Goal: Information Seeking & Learning: Learn about a topic

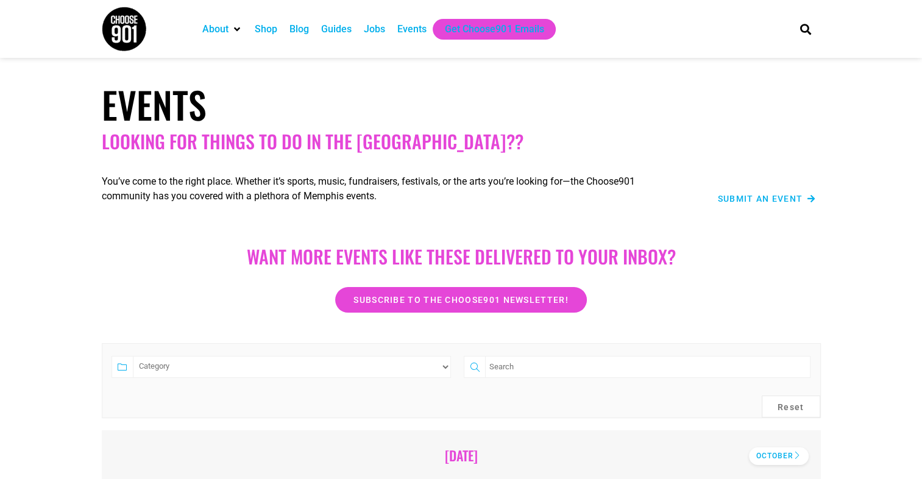
click at [774, 455] on div "October" at bounding box center [779, 456] width 60 height 18
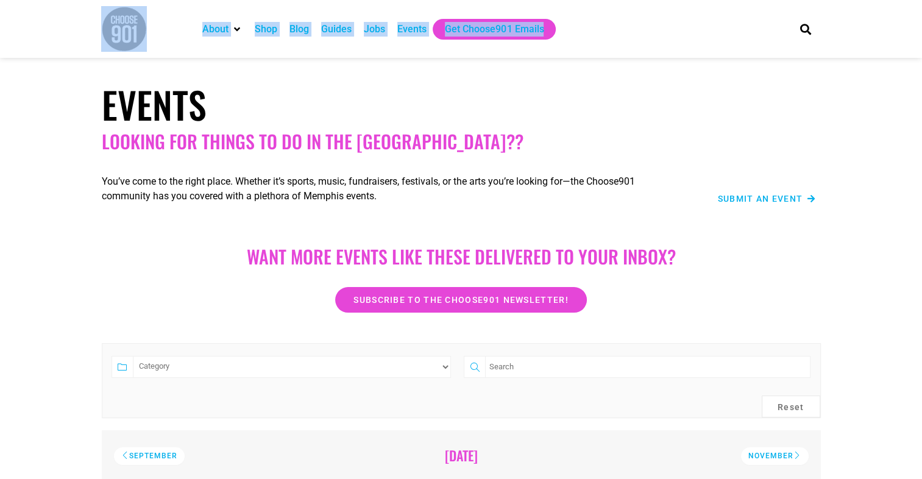
drag, startPoint x: 917, startPoint y: 18, endPoint x: 926, endPoint y: 18, distance: 9.7
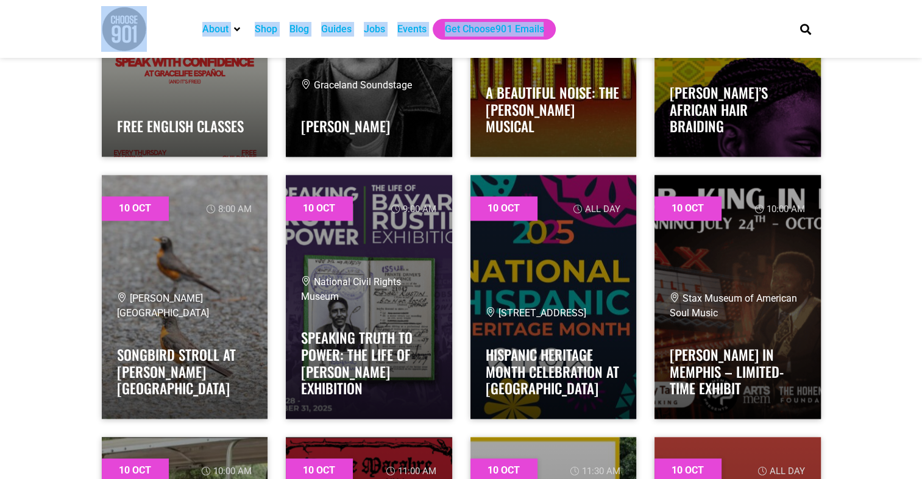
scroll to position [10814, 0]
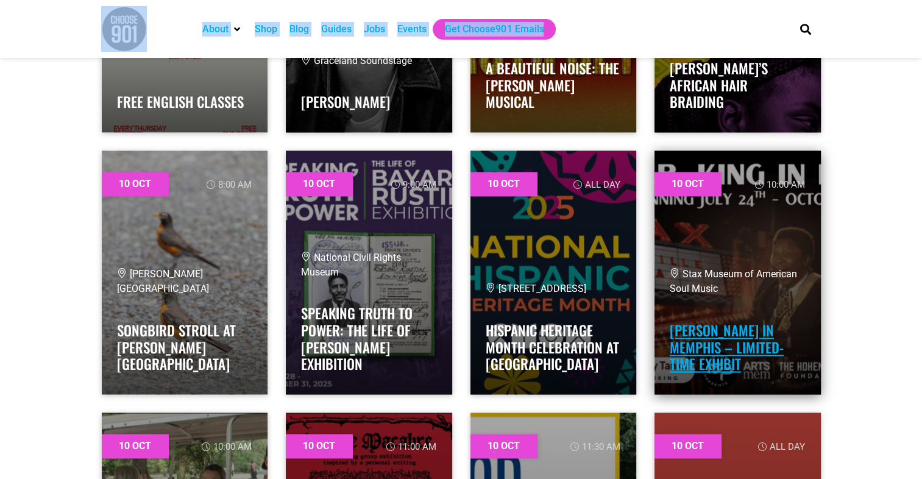
click at [767, 354] on link "B.B. King in Memphis – Limited-Time Exhibit" at bounding box center [726, 347] width 114 height 54
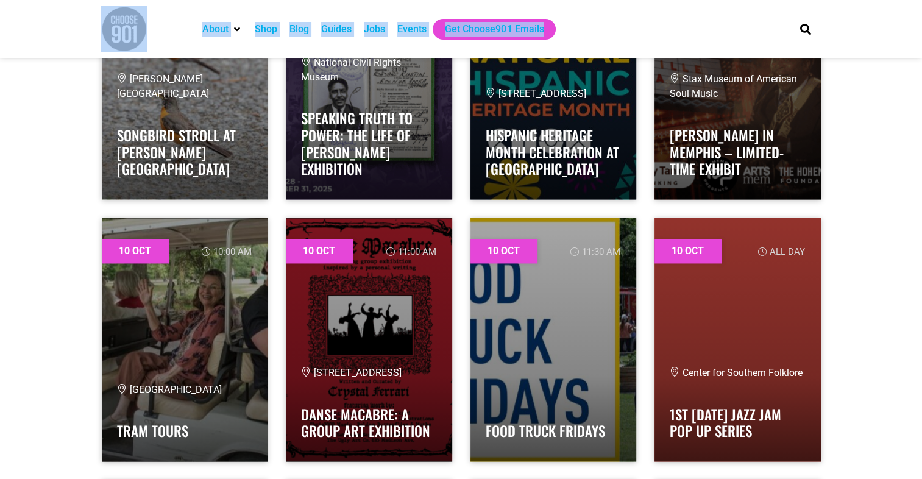
scroll to position [11024, 0]
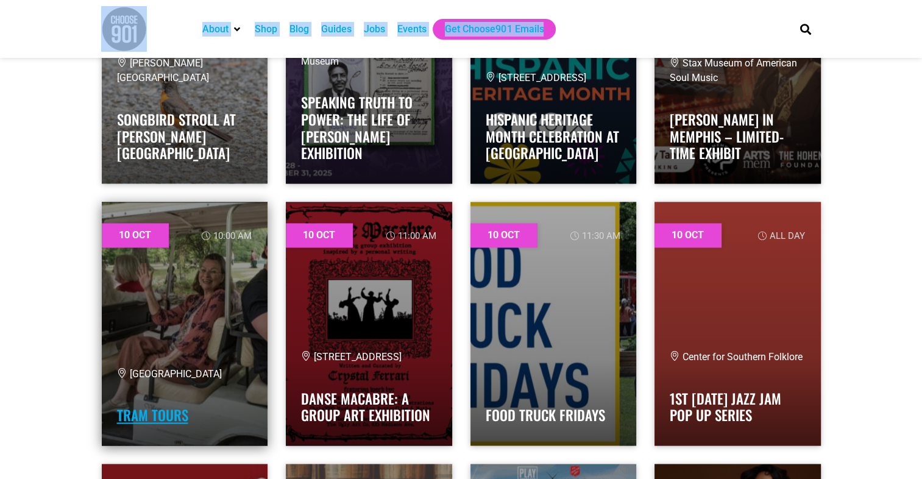
click at [138, 411] on link "Tram Tours" at bounding box center [152, 414] width 71 height 21
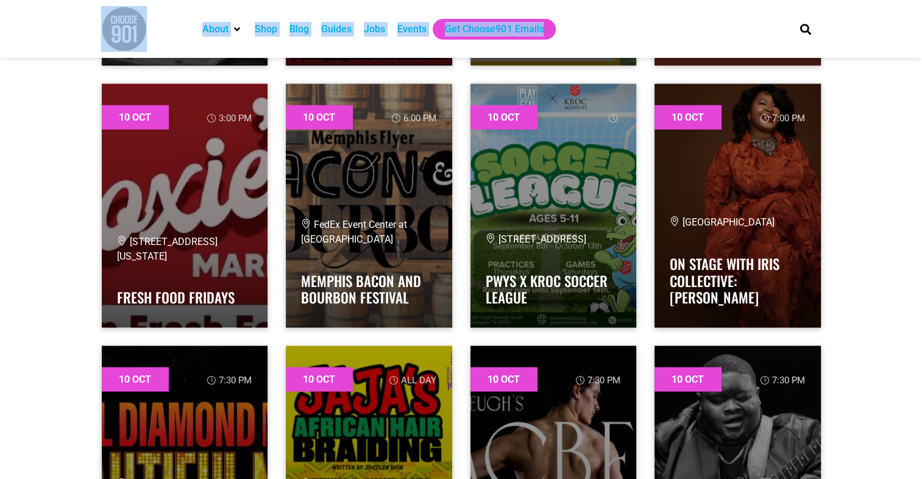
scroll to position [11313, 0]
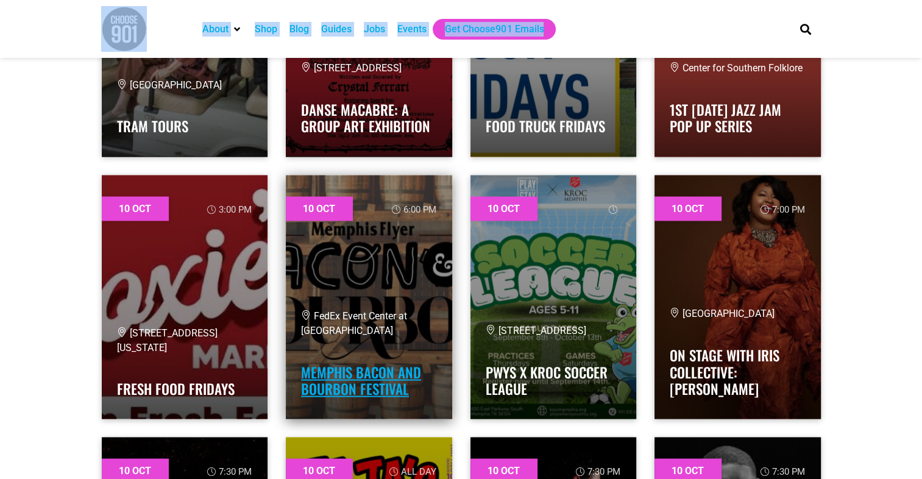
click at [351, 386] on link "Memphis Bacon and Bourbon Festival" at bounding box center [361, 380] width 120 height 38
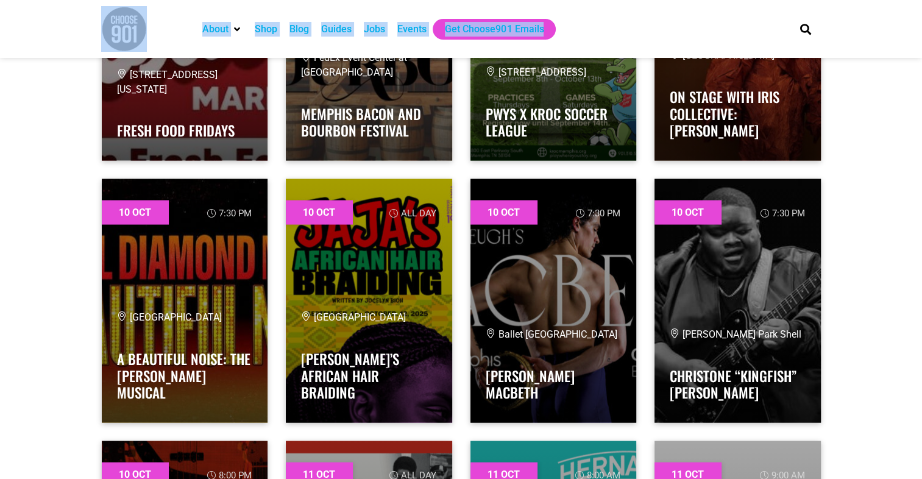
scroll to position [11601, 0]
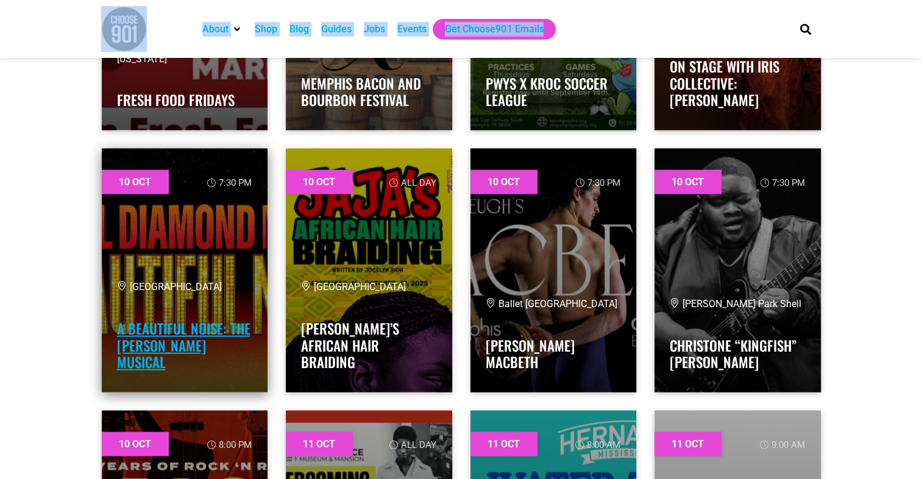
click at [228, 368] on link "A Beautiful Noise: The Neil Diamond Musical" at bounding box center [183, 345] width 133 height 54
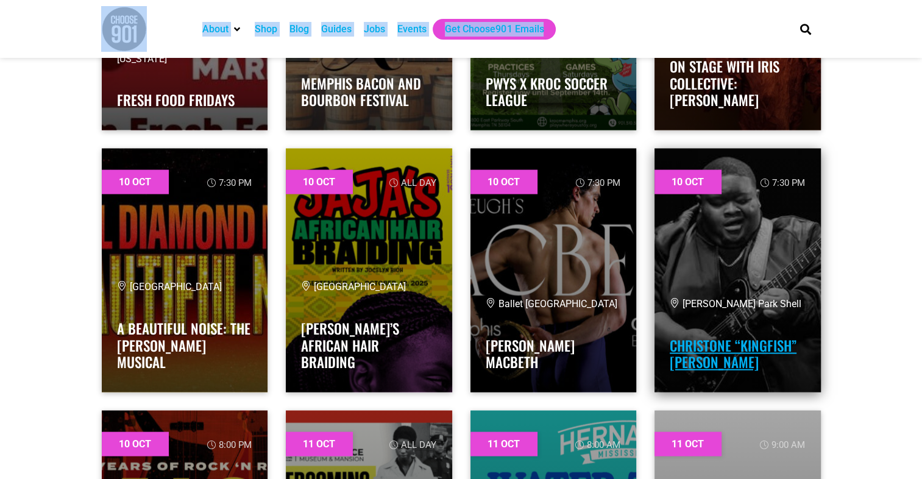
click at [714, 342] on link "Christone “Kingfish” Ingram" at bounding box center [732, 354] width 127 height 38
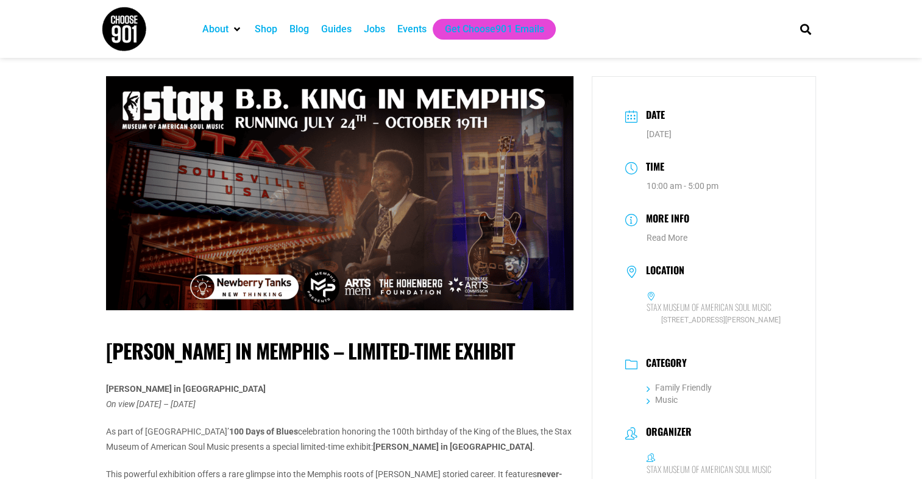
click at [658, 116] on h3 "Date" at bounding box center [652, 116] width 25 height 18
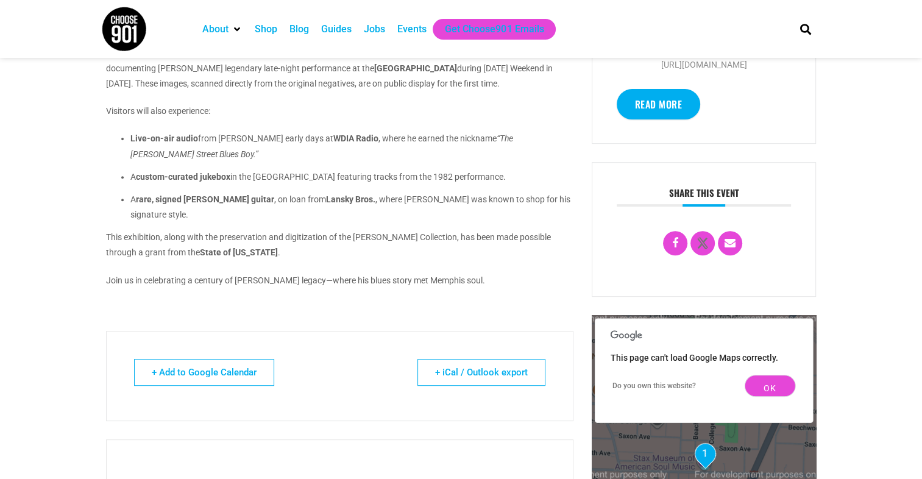
scroll to position [435, 0]
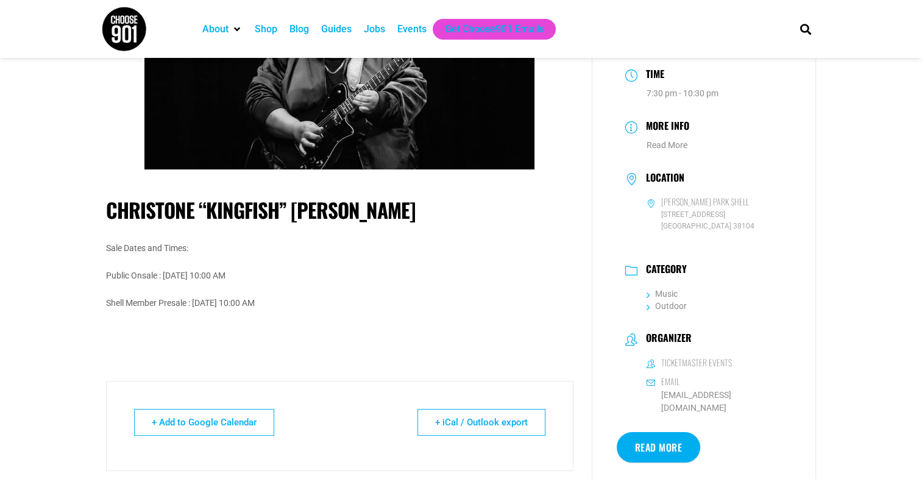
scroll to position [97, 0]
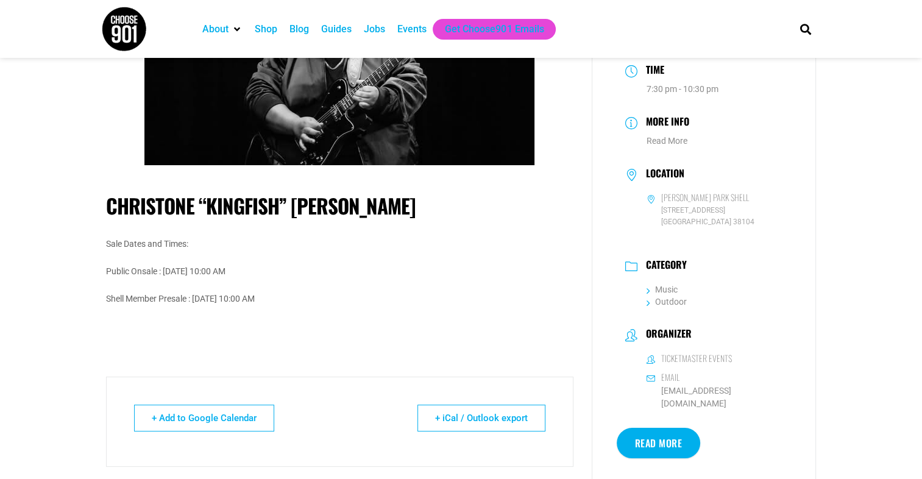
click at [649, 428] on link "Read More" at bounding box center [658, 443] width 84 height 30
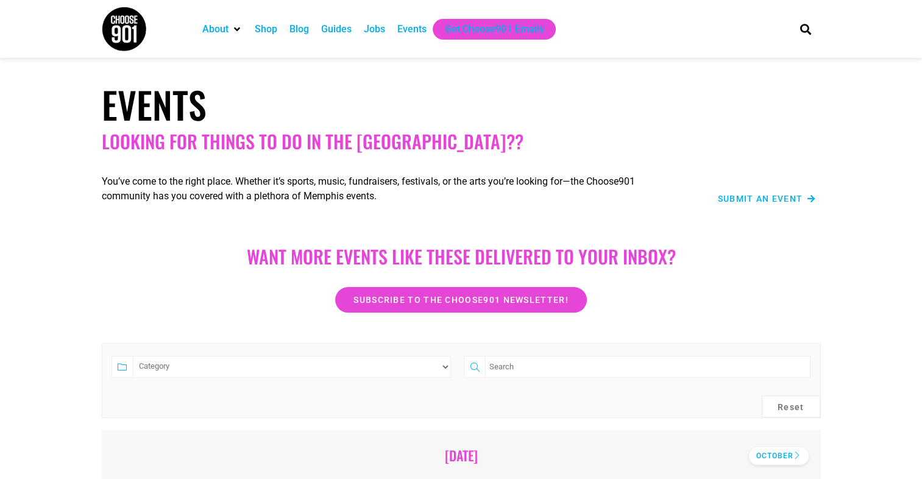
click at [761, 456] on div "October" at bounding box center [779, 456] width 60 height 18
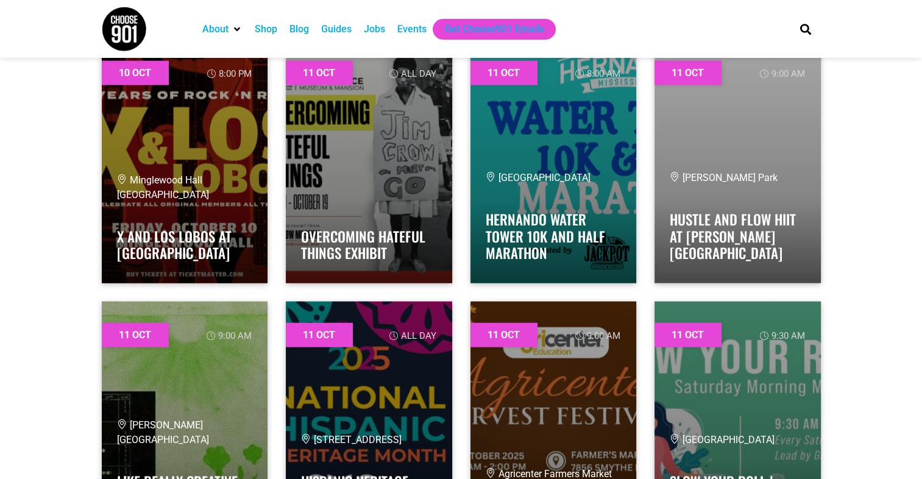
scroll to position [12003, 0]
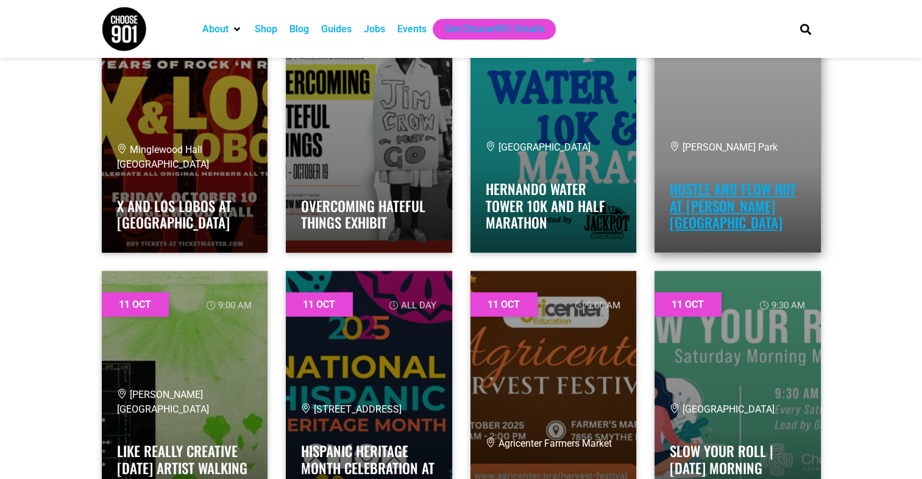
click at [750, 214] on link "Hustle and Flow HIIT at [PERSON_NAME][GEOGRAPHIC_DATA]" at bounding box center [732, 205] width 126 height 54
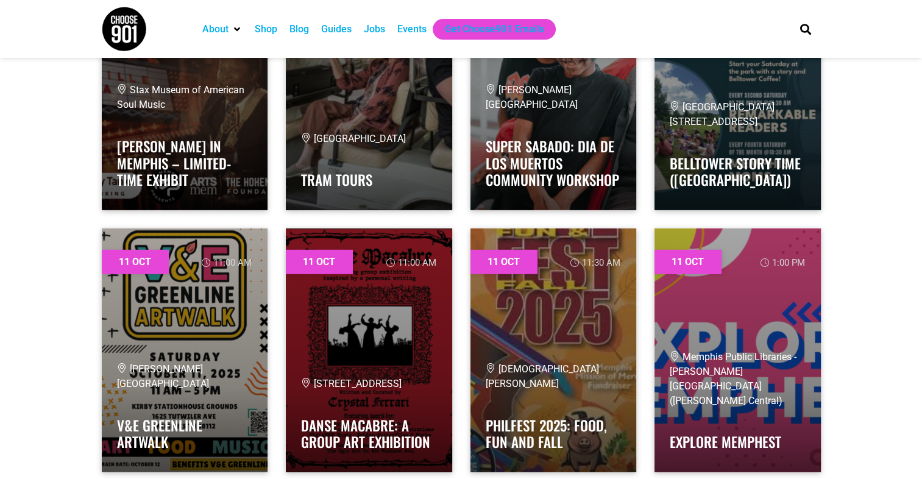
scroll to position [12579, 0]
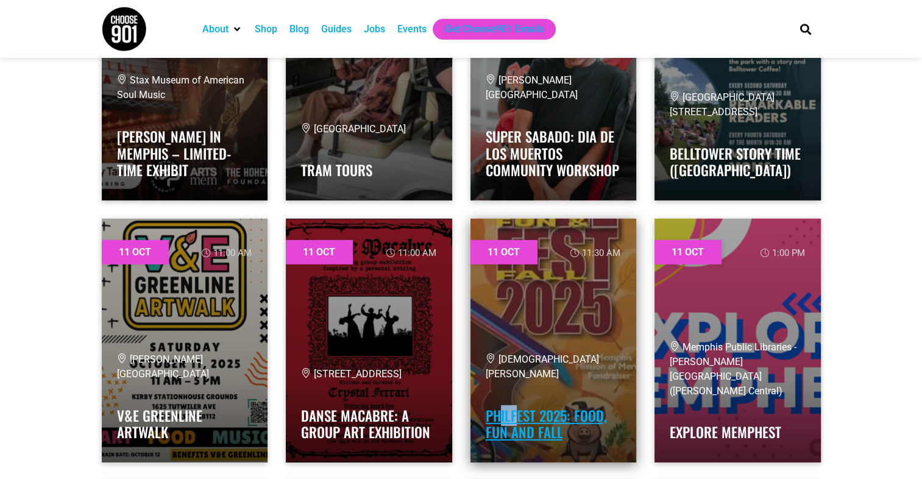
drag, startPoint x: 499, startPoint y: 403, endPoint x: 513, endPoint y: 418, distance: 20.7
click at [513, 418] on h4 "PhilFest 2025: Food, Fun and Fall" at bounding box center [553, 420] width 136 height 41
click at [513, 418] on link "PhilFest 2025: Food, Fun and Fall" at bounding box center [545, 424] width 121 height 38
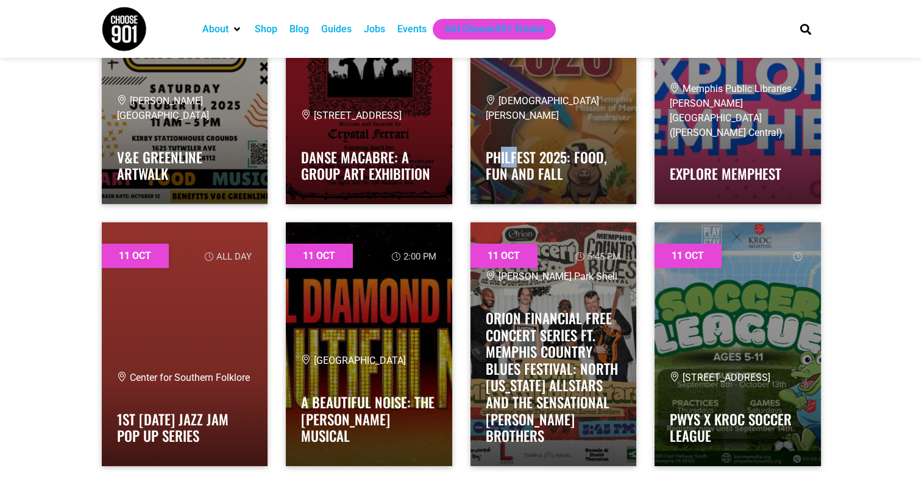
scroll to position [12868, 0]
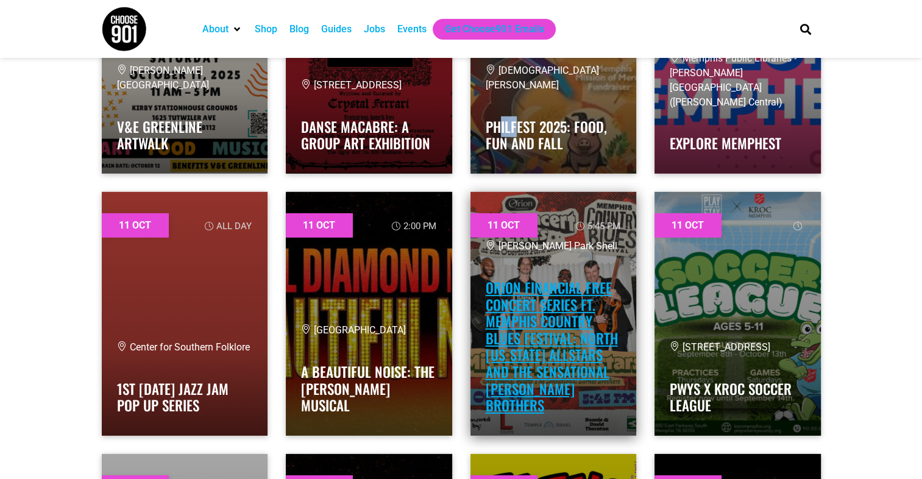
click at [520, 378] on link "Orion Financial Free Concert Series ft. Memphis Country Blues Festival: NORTH M…" at bounding box center [551, 346] width 132 height 138
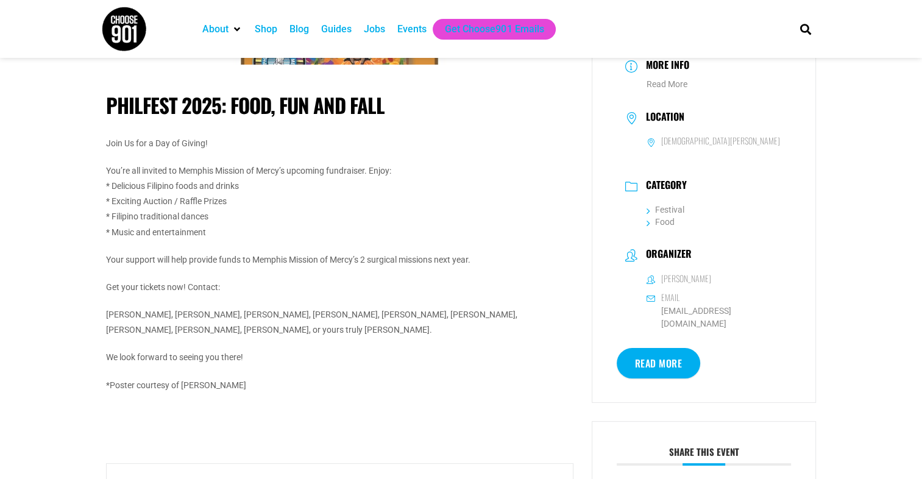
scroll to position [155, 0]
